Goal: Find specific page/section: Find specific page/section

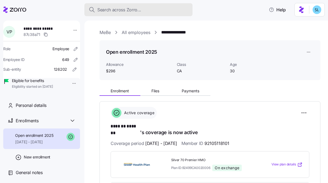
click at [173, 14] on button "Search across Zorro..." at bounding box center [138, 9] width 108 height 13
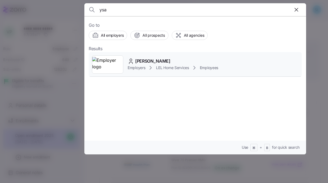
type input "ysa"
click at [161, 60] on div "[PERSON_NAME]" at bounding box center [172, 61] width 90 height 7
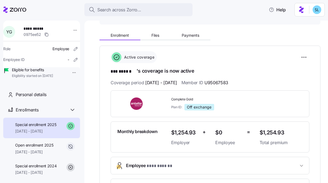
scroll to position [110, 0]
